Goal: Task Accomplishment & Management: Complete application form

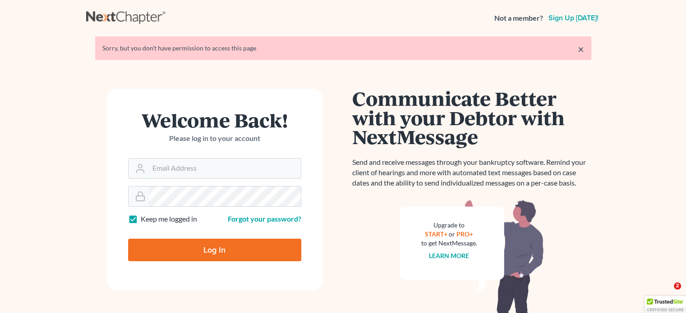
type input "[PERSON_NAME][EMAIL_ADDRESS][DOMAIN_NAME]"
click at [184, 254] on input "Log In" at bounding box center [214, 250] width 173 height 23
type input "Thinking..."
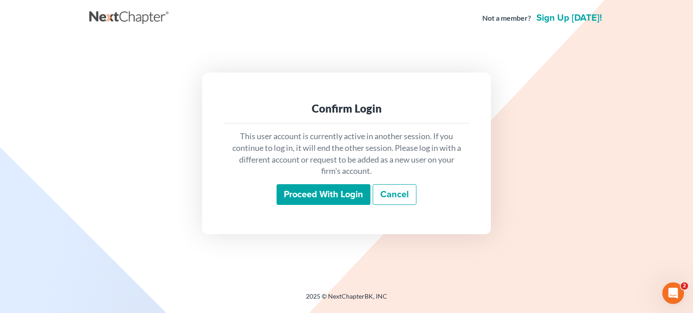
click at [295, 201] on input "Proceed with login" at bounding box center [323, 194] width 94 height 21
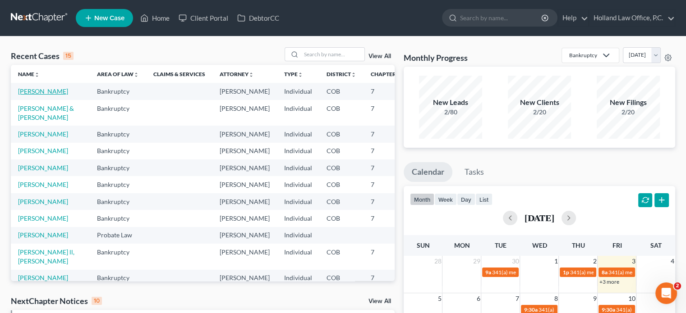
click at [26, 92] on link "[PERSON_NAME]" at bounding box center [43, 92] width 50 height 8
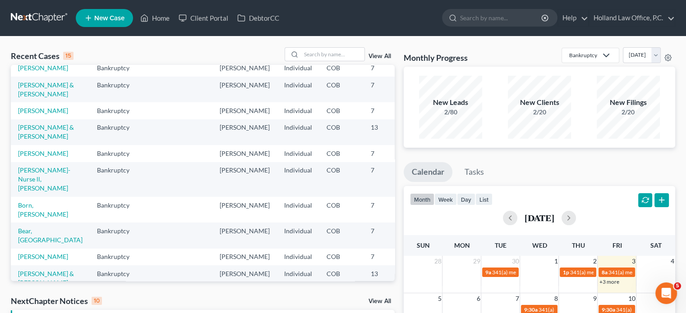
scroll to position [114, 0]
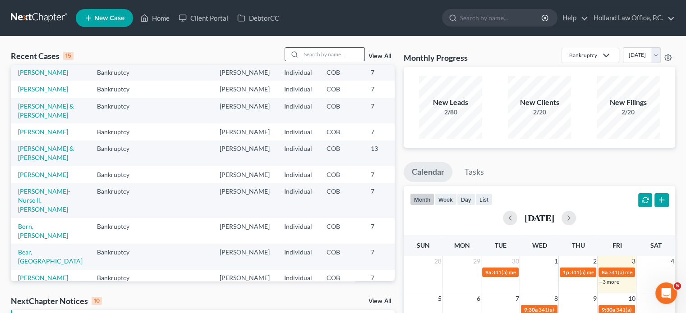
click at [305, 55] on input "search" at bounding box center [332, 54] width 63 height 13
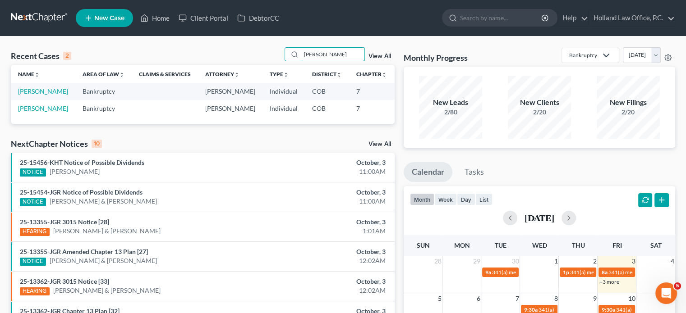
scroll to position [0, 0]
type input "emily"
click at [30, 94] on link "[PERSON_NAME]" at bounding box center [43, 92] width 50 height 8
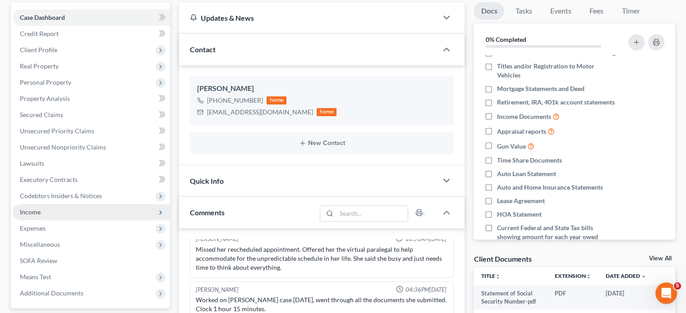
scroll to position [90, 0]
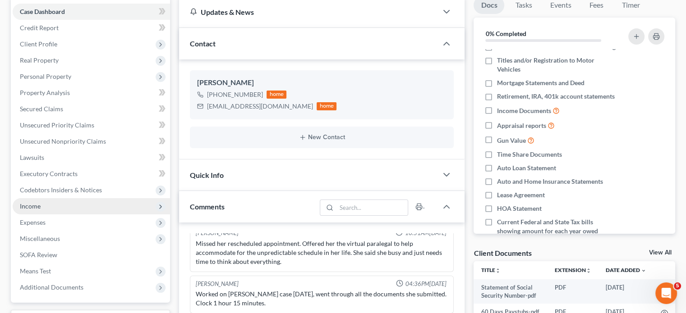
click at [31, 206] on span "Income" at bounding box center [30, 207] width 21 height 8
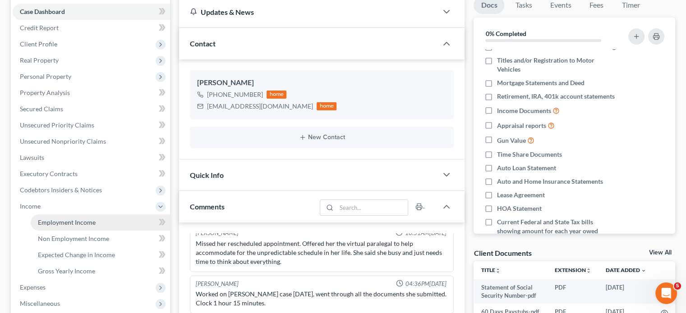
click at [60, 225] on span "Employment Income" at bounding box center [67, 223] width 58 height 8
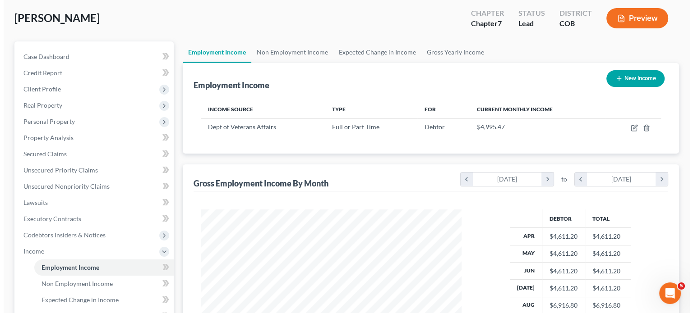
scroll to position [161, 278]
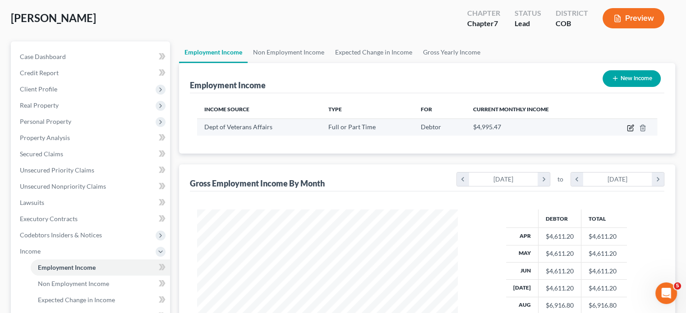
click at [633, 129] on icon "button" at bounding box center [629, 128] width 5 height 5
select select "0"
select select "8"
select select "2"
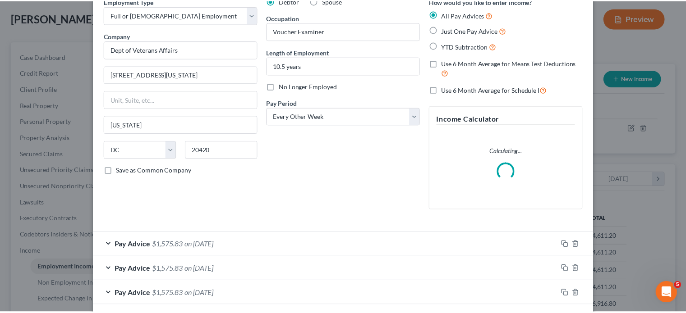
scroll to position [0, 0]
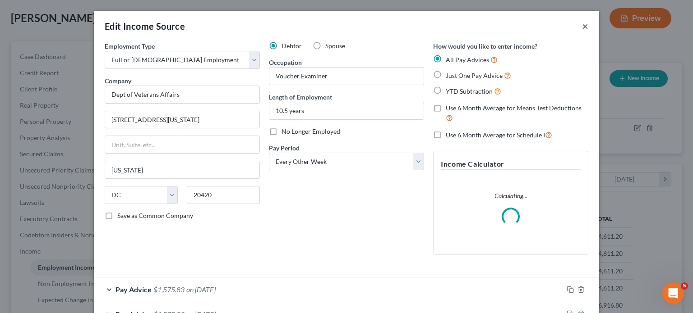
click at [582, 28] on button "×" at bounding box center [585, 26] width 6 height 11
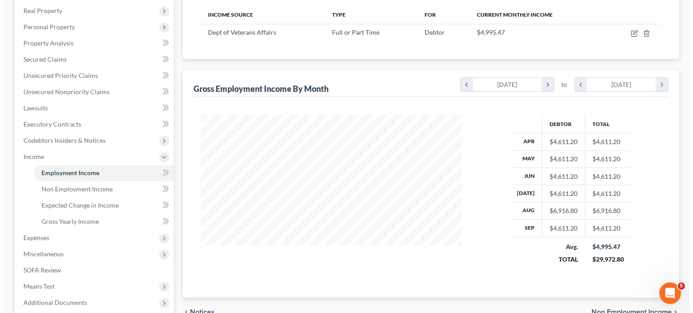
scroll to position [95, 0]
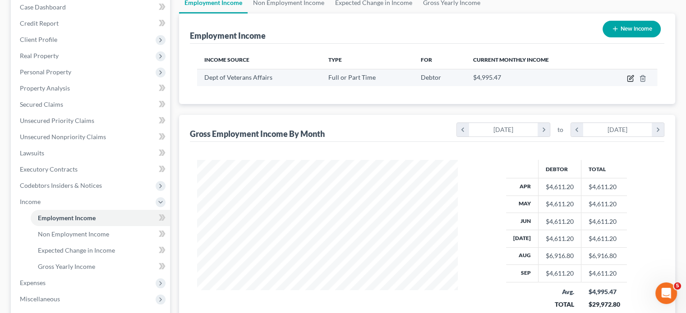
click at [630, 78] on icon "button" at bounding box center [631, 77] width 4 height 4
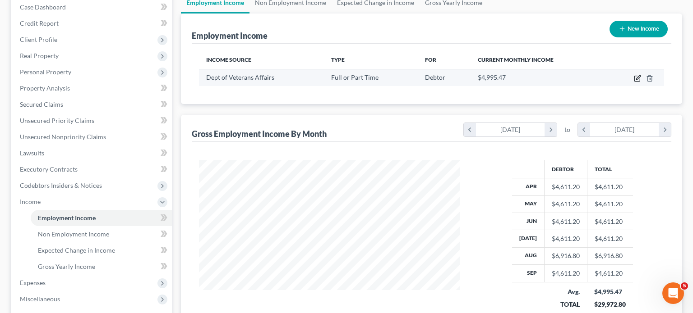
select select "0"
select select "8"
select select "2"
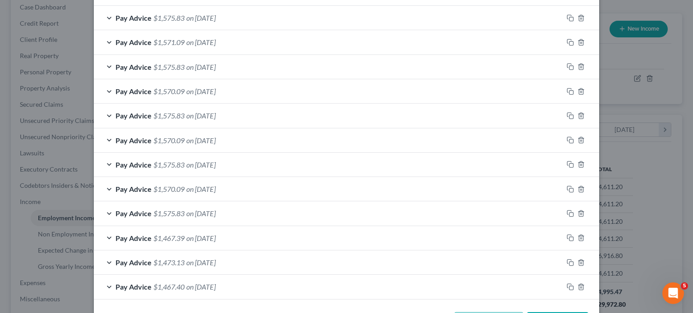
scroll to position [457, 0]
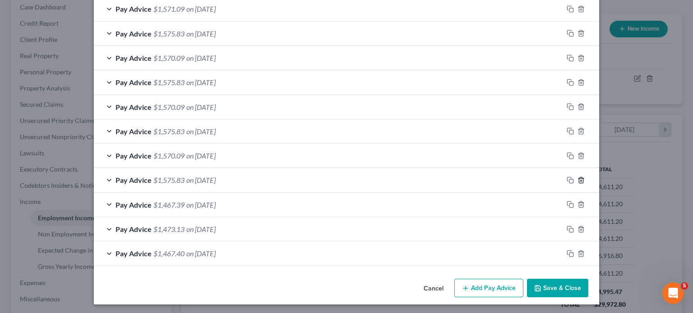
click at [579, 178] on icon "button" at bounding box center [581, 180] width 4 height 6
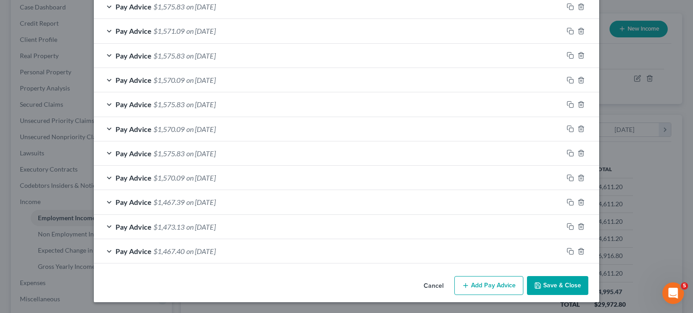
scroll to position [433, 0]
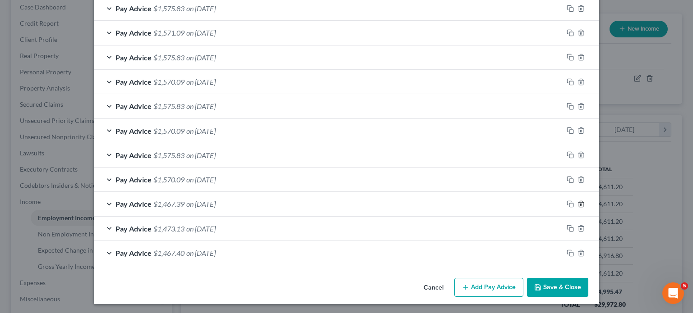
click at [577, 203] on icon "button" at bounding box center [580, 204] width 7 height 7
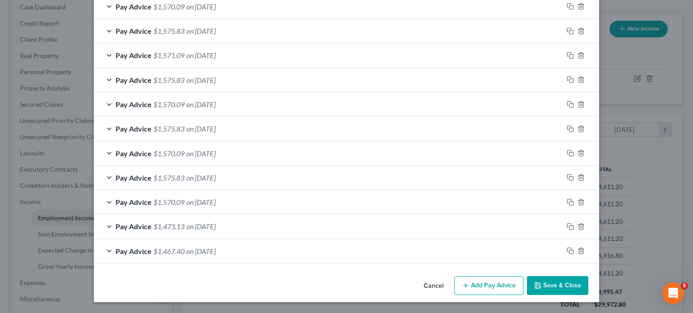
scroll to position [408, 0]
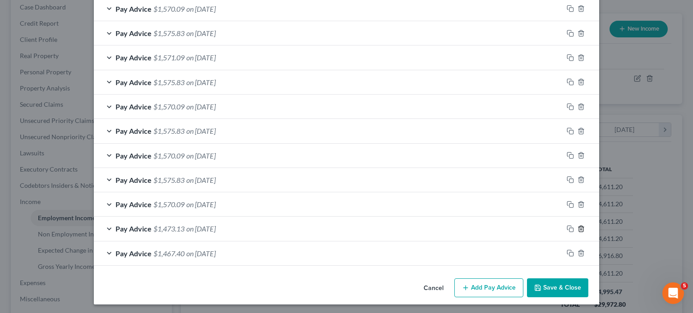
click at [577, 229] on icon "button" at bounding box center [580, 229] width 7 height 7
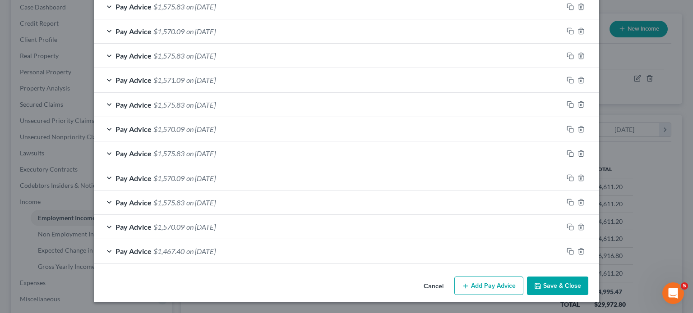
scroll to position [384, 0]
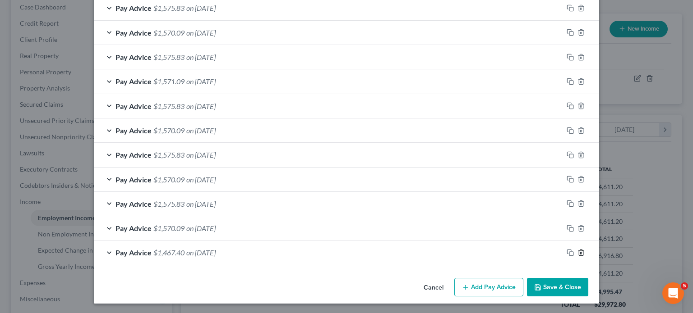
click at [581, 253] on line "button" at bounding box center [581, 254] width 0 height 2
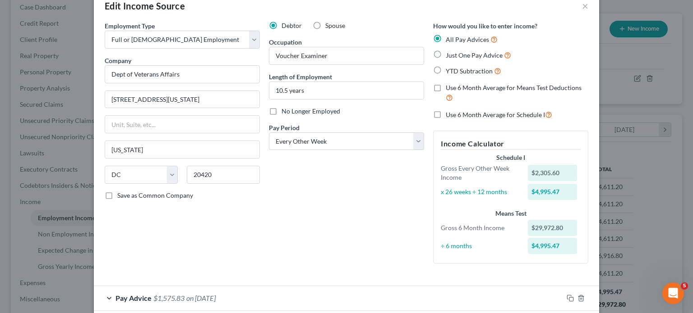
scroll to position [0, 0]
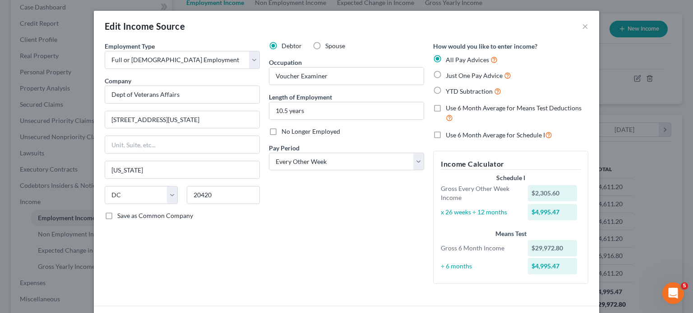
click at [446, 110] on label "Use 6 Month Average for Means Test Deductions" at bounding box center [517, 113] width 143 height 19
click at [449, 110] on input "Use 6 Month Average for Means Test Deductions" at bounding box center [452, 107] width 6 height 6
checkbox input "true"
click at [446, 136] on label "Use 6 Month Average for Schedule I" at bounding box center [499, 135] width 106 height 10
click at [449, 136] on input "Use 6 Month Average for Schedule I" at bounding box center [452, 133] width 6 height 6
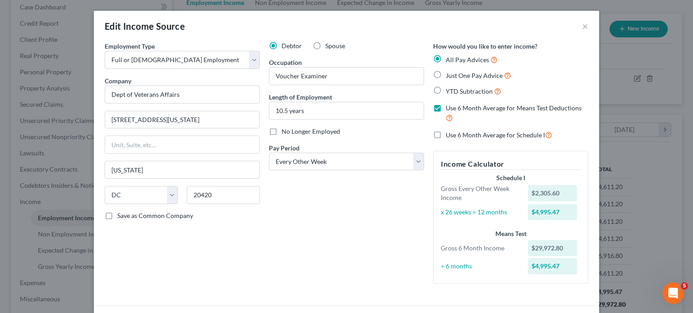
checkbox input "true"
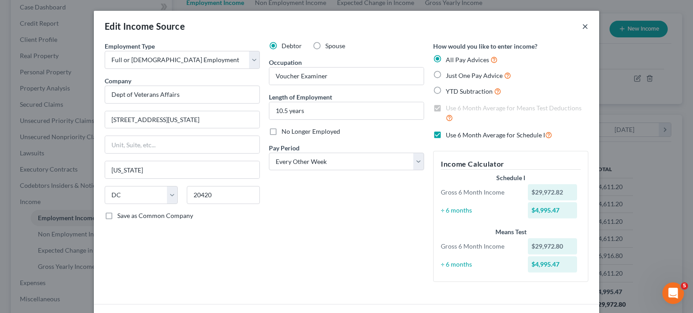
click at [582, 28] on button "×" at bounding box center [585, 26] width 6 height 11
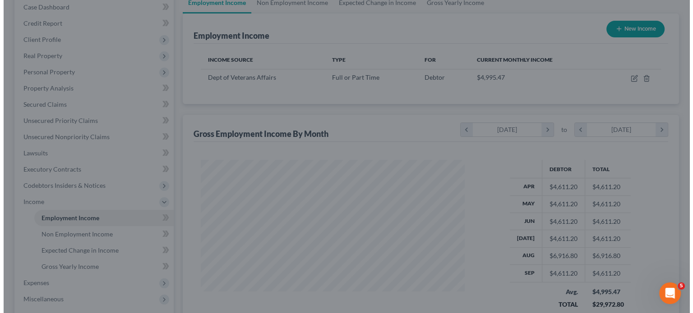
scroll to position [450879, 450761]
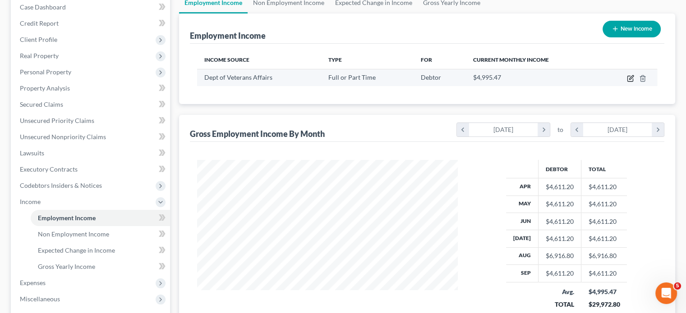
click at [633, 76] on icon "button" at bounding box center [631, 77] width 4 height 4
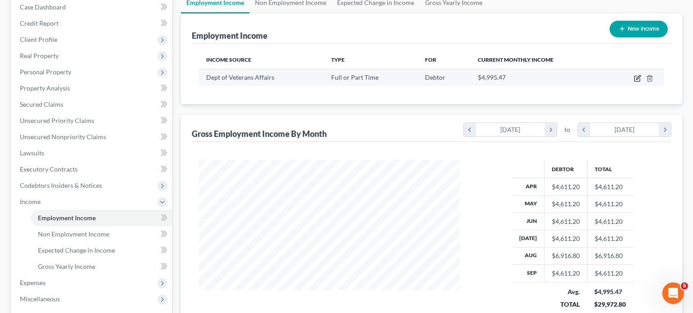
select select "0"
select select "8"
select select "2"
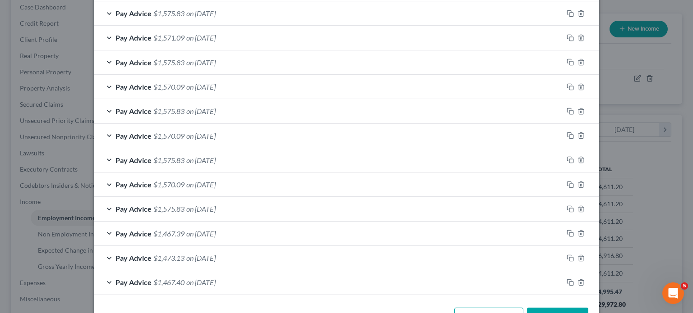
scroll to position [457, 0]
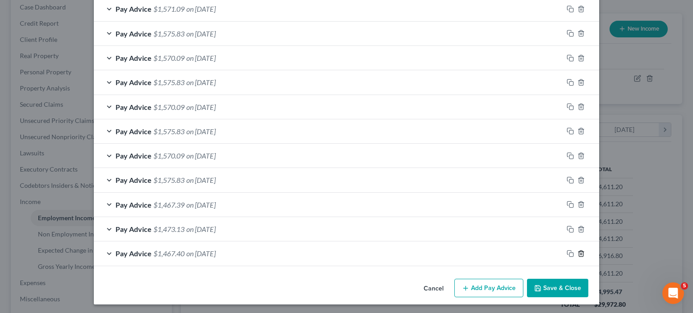
click at [577, 253] on icon "button" at bounding box center [580, 253] width 7 height 7
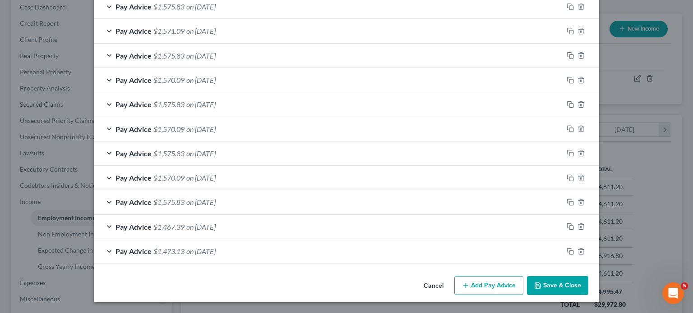
scroll to position [433, 0]
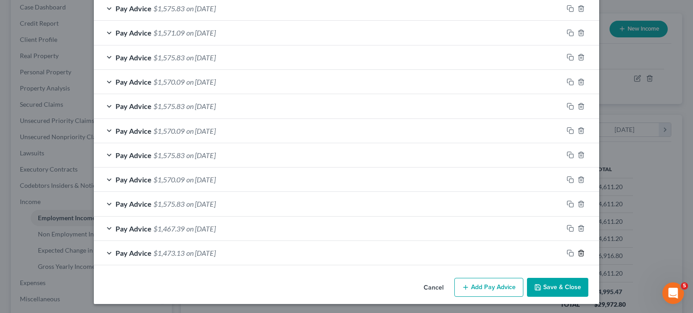
click at [577, 252] on icon "button" at bounding box center [580, 253] width 7 height 7
click at [577, 252] on icon "button" at bounding box center [580, 252] width 7 height 7
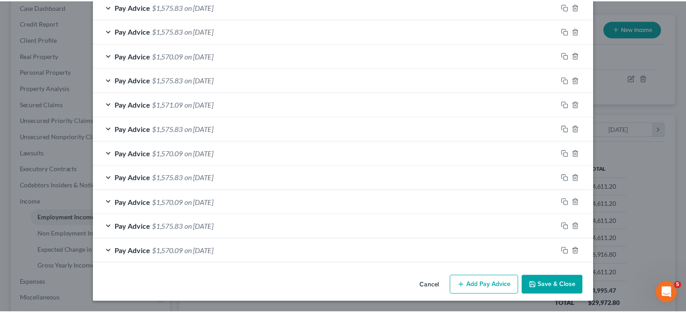
scroll to position [359, 0]
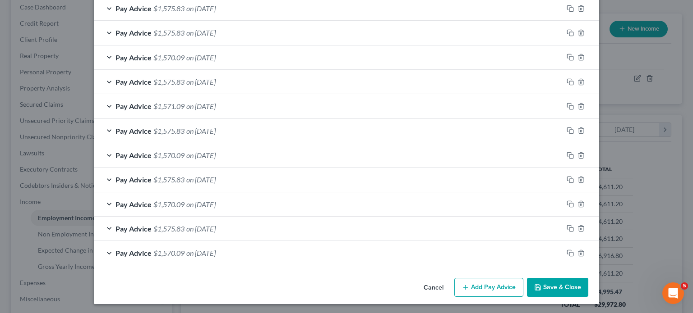
click at [543, 283] on button "Save & Close" at bounding box center [557, 287] width 61 height 19
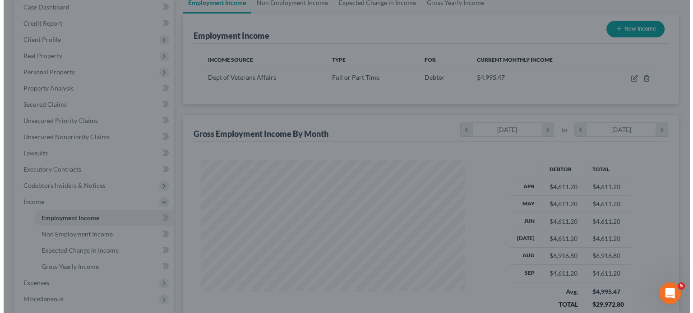
scroll to position [450879, 450761]
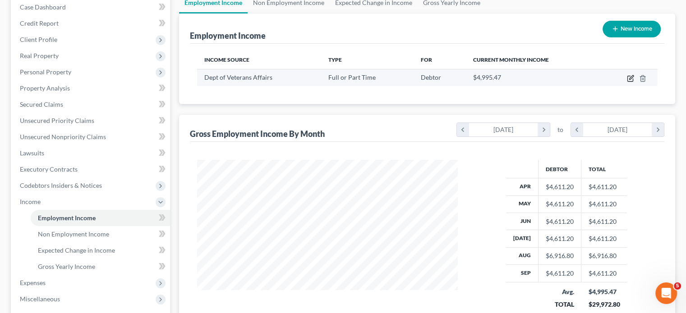
click at [629, 77] on icon "button" at bounding box center [630, 78] width 7 height 7
select select "0"
select select "8"
select select "2"
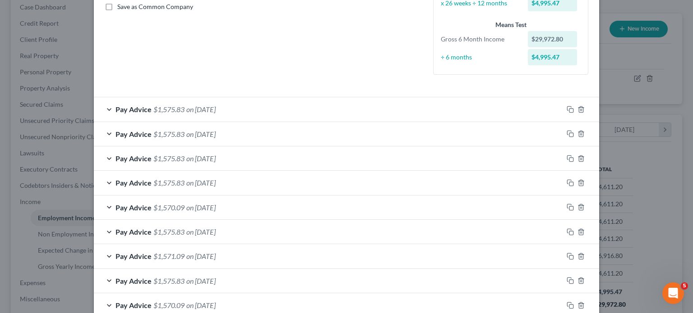
scroll to position [164, 0]
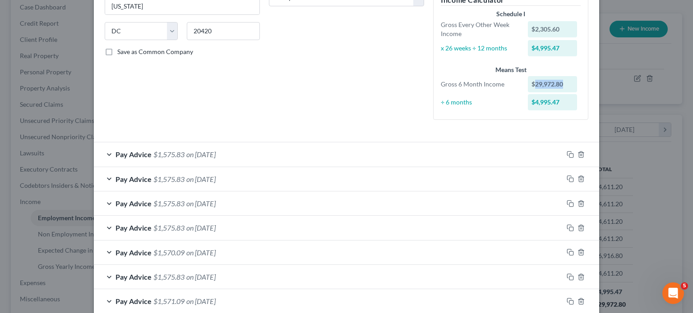
drag, startPoint x: 530, startPoint y: 84, endPoint x: 558, endPoint y: 84, distance: 28.0
click at [558, 84] on div "$29,972.80" at bounding box center [553, 84] width 50 height 16
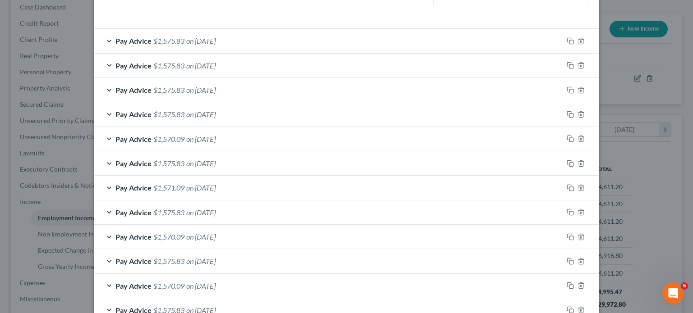
scroll to position [269, 0]
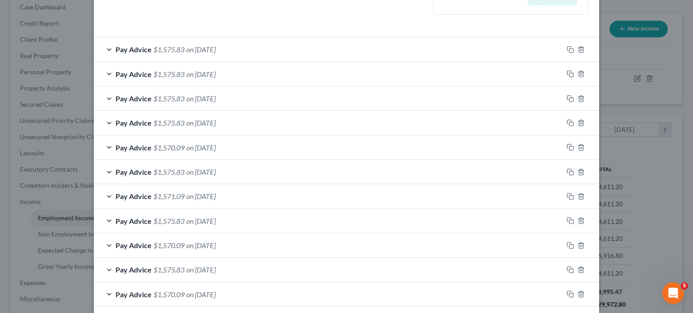
click at [153, 49] on span "$1,575.83" at bounding box center [168, 49] width 31 height 9
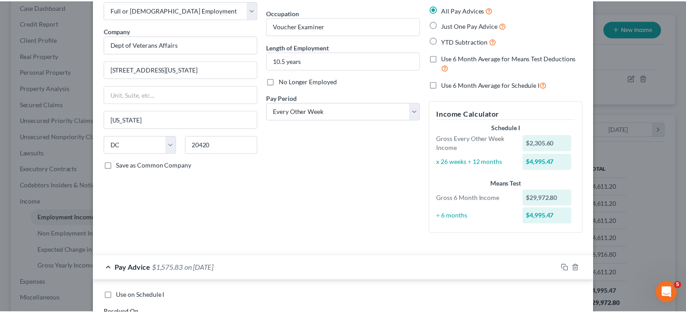
scroll to position [0, 0]
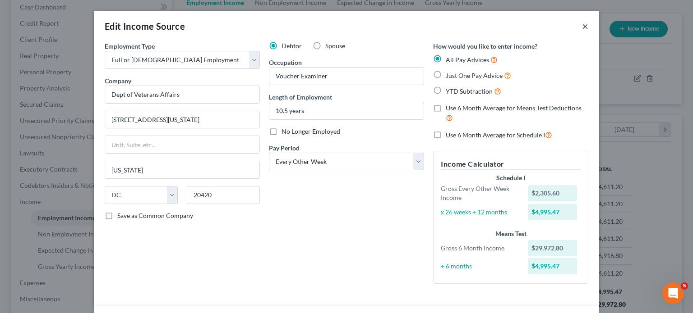
click at [583, 25] on button "×" at bounding box center [585, 26] width 6 height 11
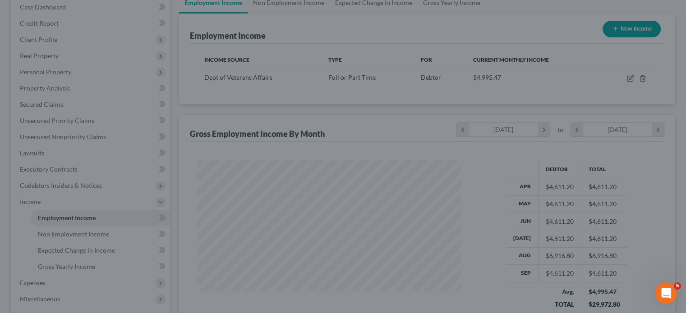
scroll to position [450879, 450761]
